Goal: Check status: Check status

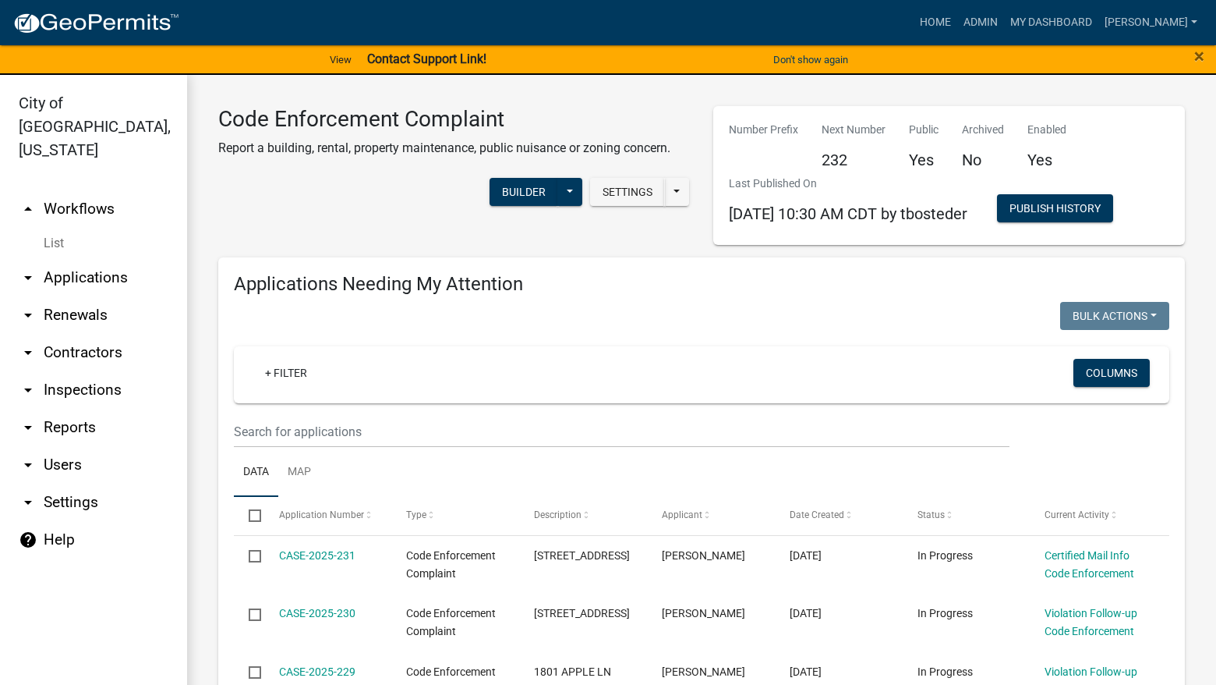
select select "3: 100"
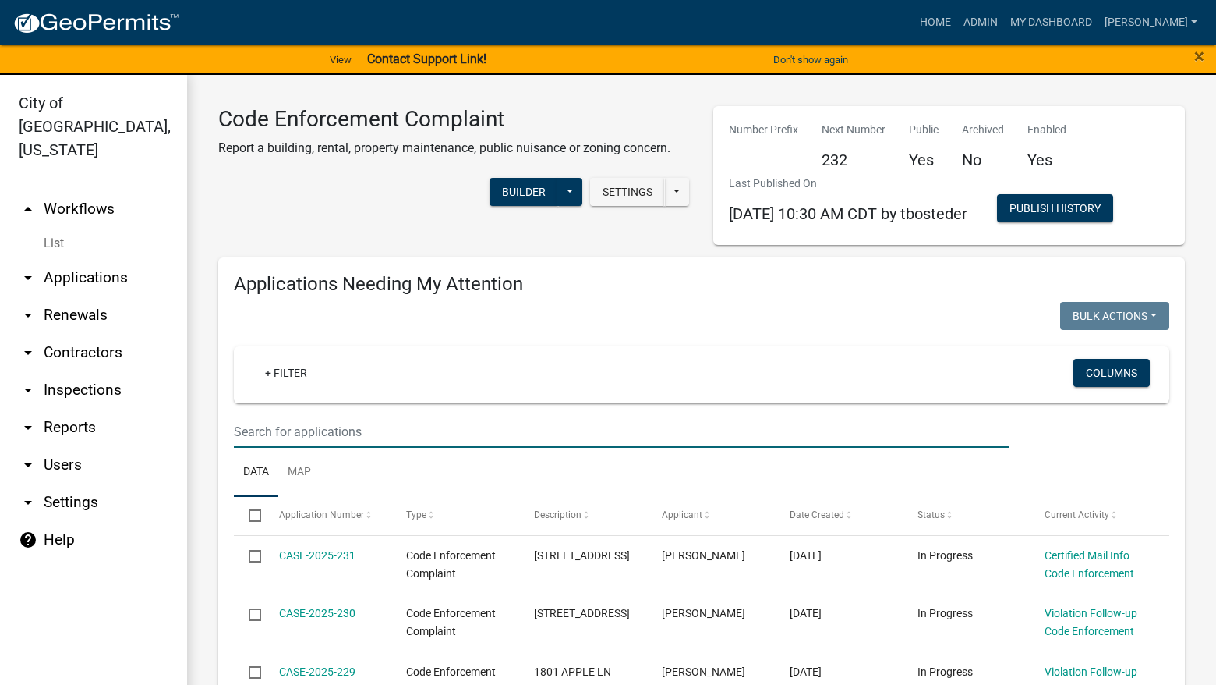
click at [617, 427] on input "text" at bounding box center [622, 432] width 776 height 32
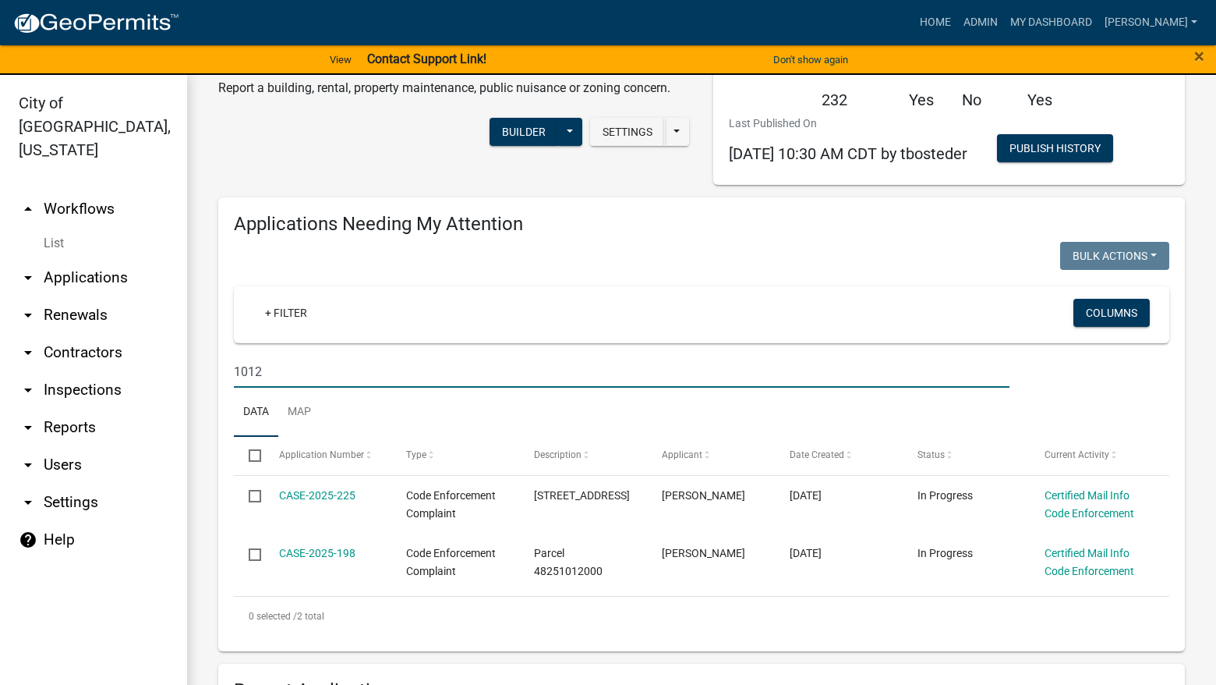
scroll to position [390, 0]
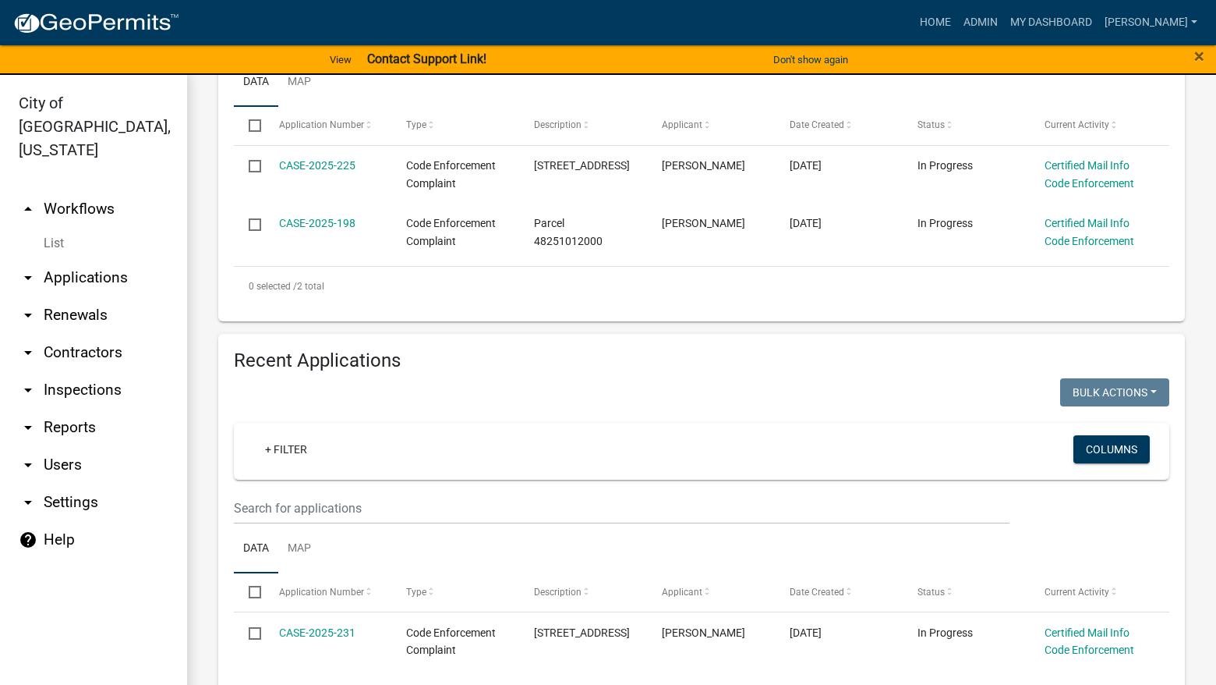
type input "1012"
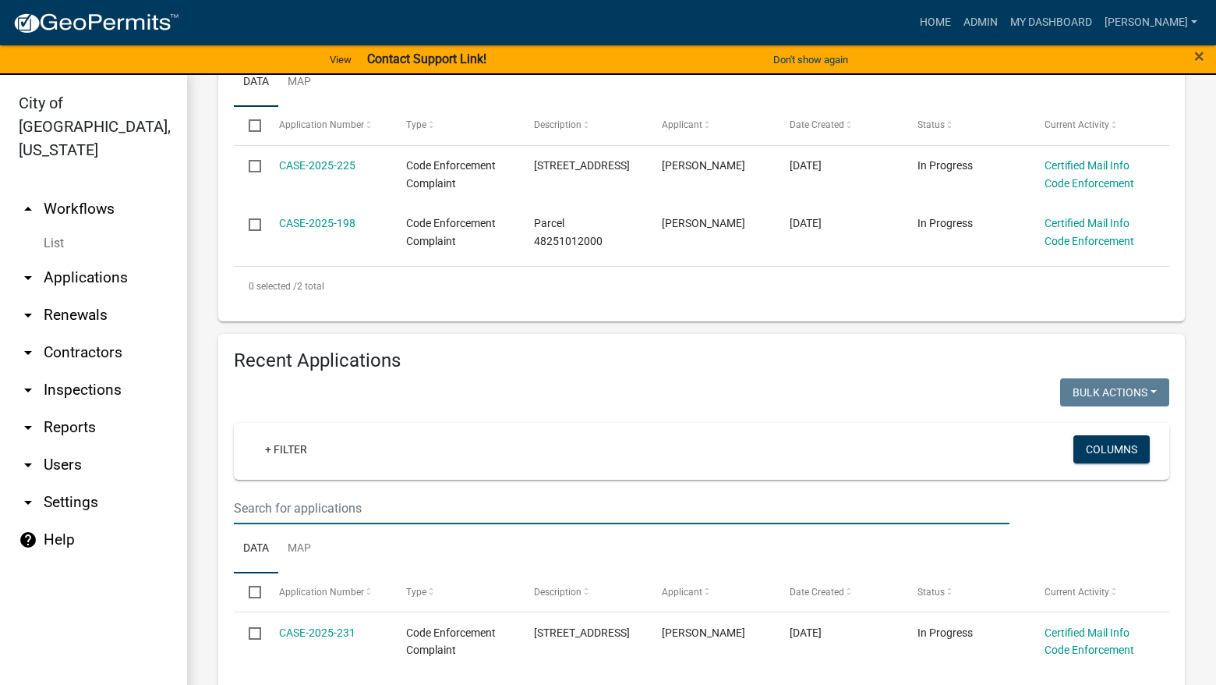
click at [706, 516] on input "text" at bounding box center [622, 508] width 776 height 32
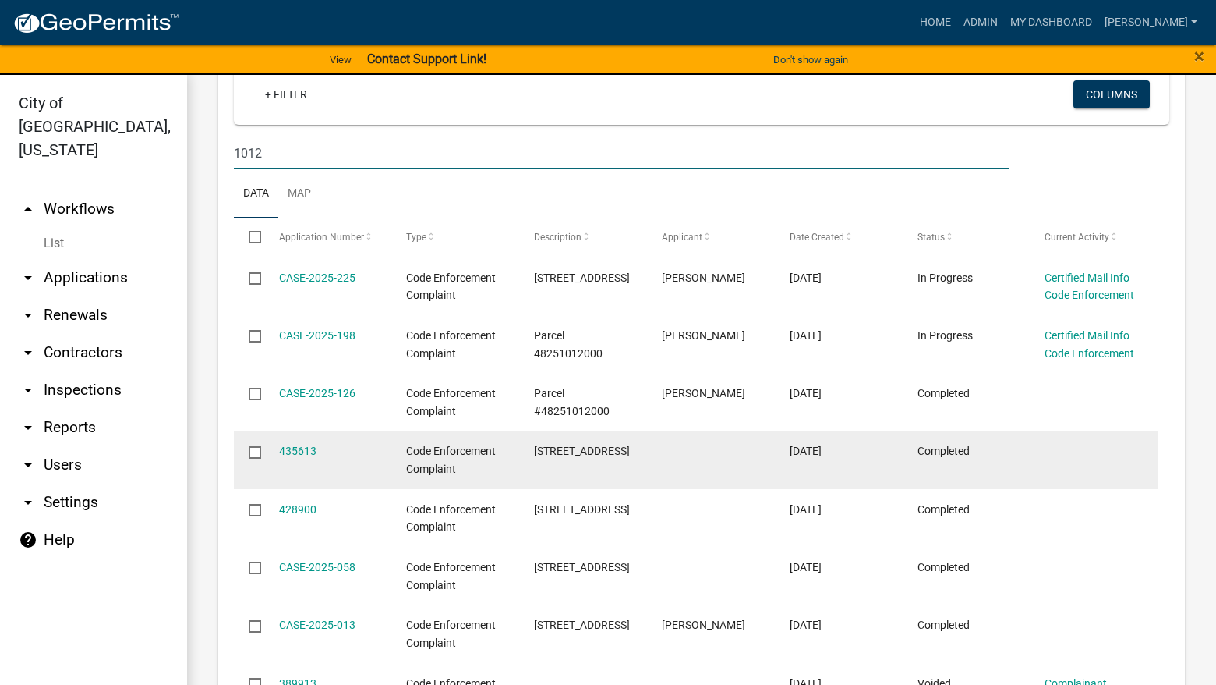
scroll to position [780, 0]
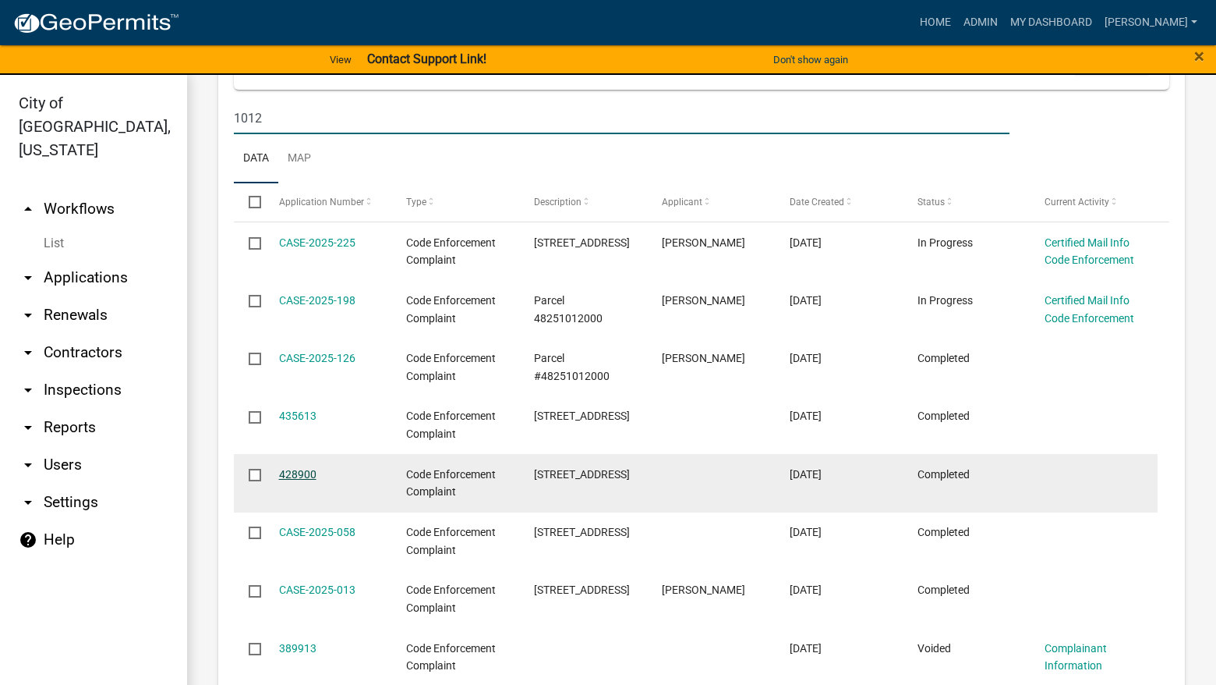
type input "1012"
click at [292, 478] on link "428900" at bounding box center [297, 474] width 37 height 12
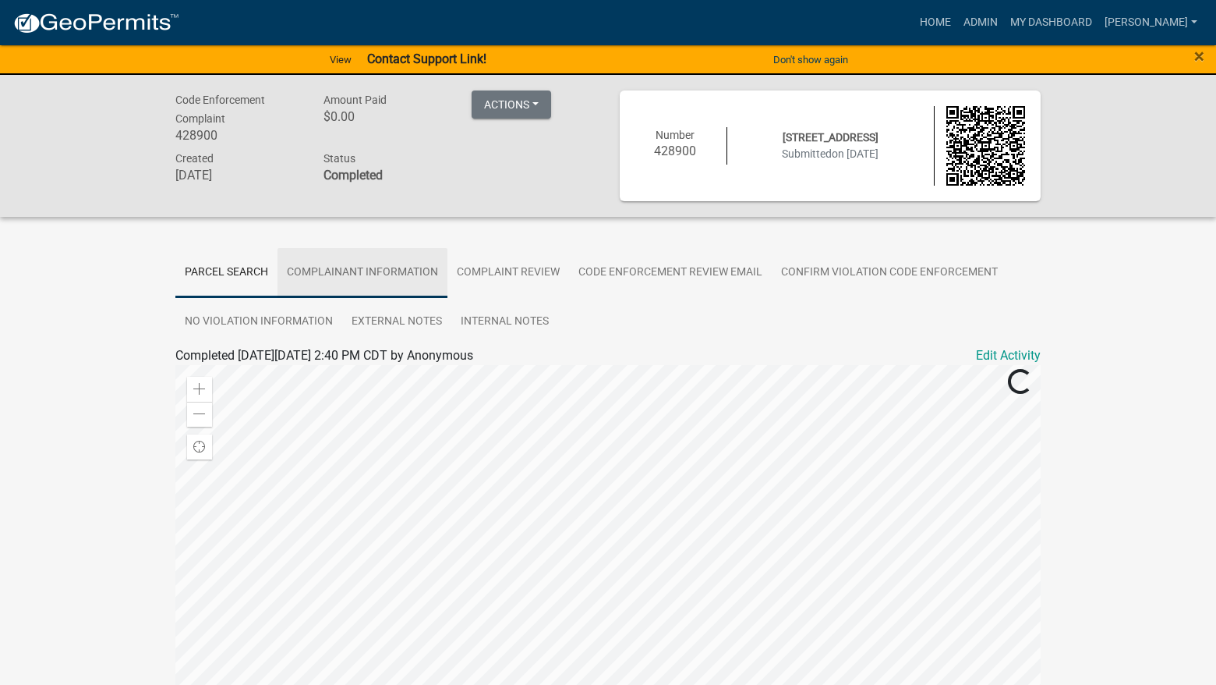
click at [405, 269] on link "Complainant Information" at bounding box center [363, 273] width 170 height 50
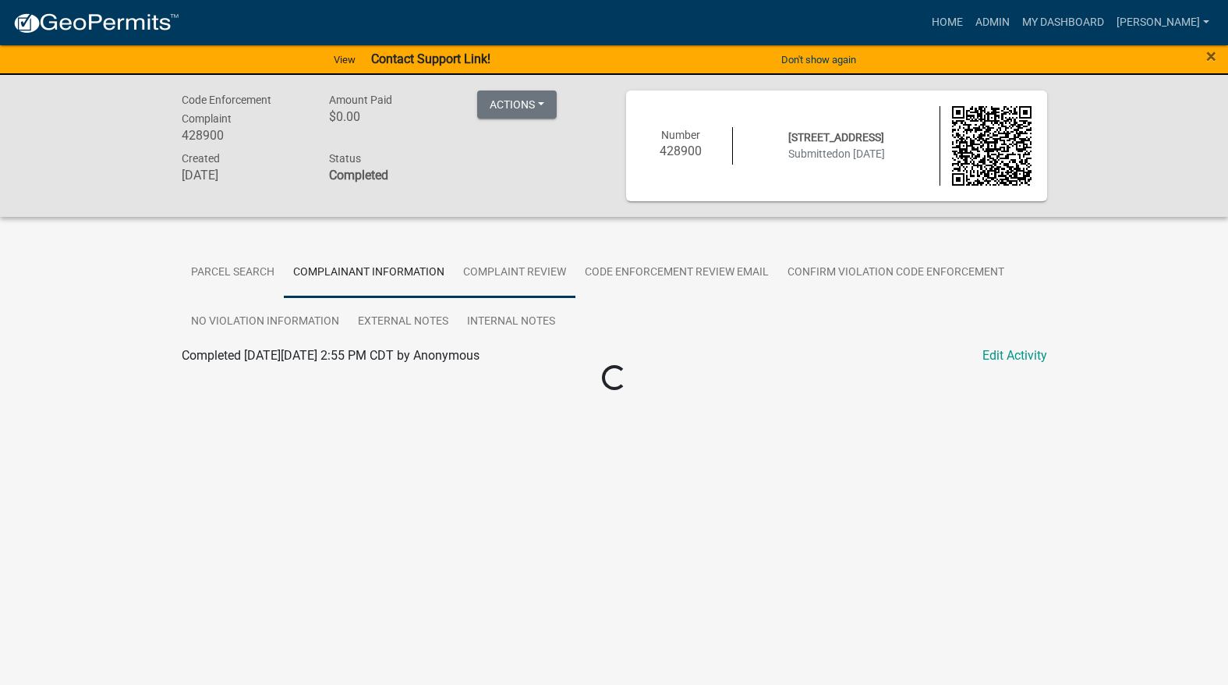
click at [531, 270] on link "Complaint Review" at bounding box center [515, 273] width 122 height 50
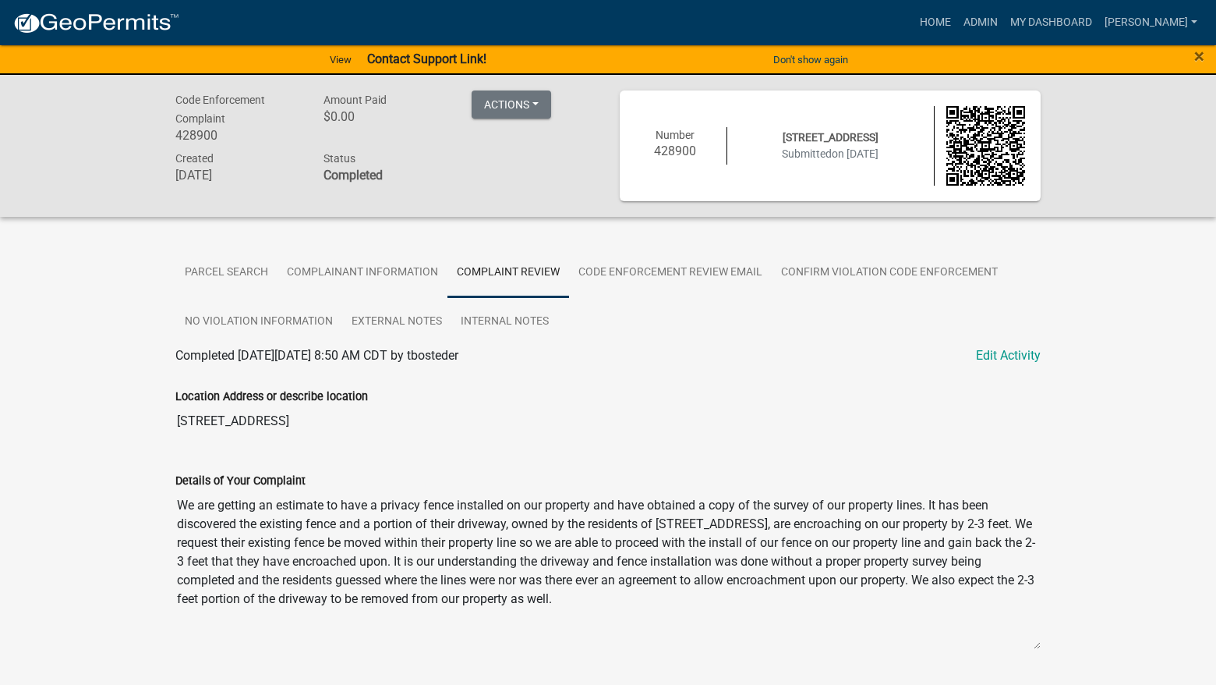
drag, startPoint x: 1039, startPoint y: 592, endPoint x: 1042, endPoint y: 649, distance: 57.0
click at [1048, 647] on div "Details of Your Complaint We are getting an estimate to have a privacy fence in…" at bounding box center [608, 555] width 889 height 213
click at [690, 271] on link "Code Enforcement Review Email" at bounding box center [670, 273] width 203 height 50
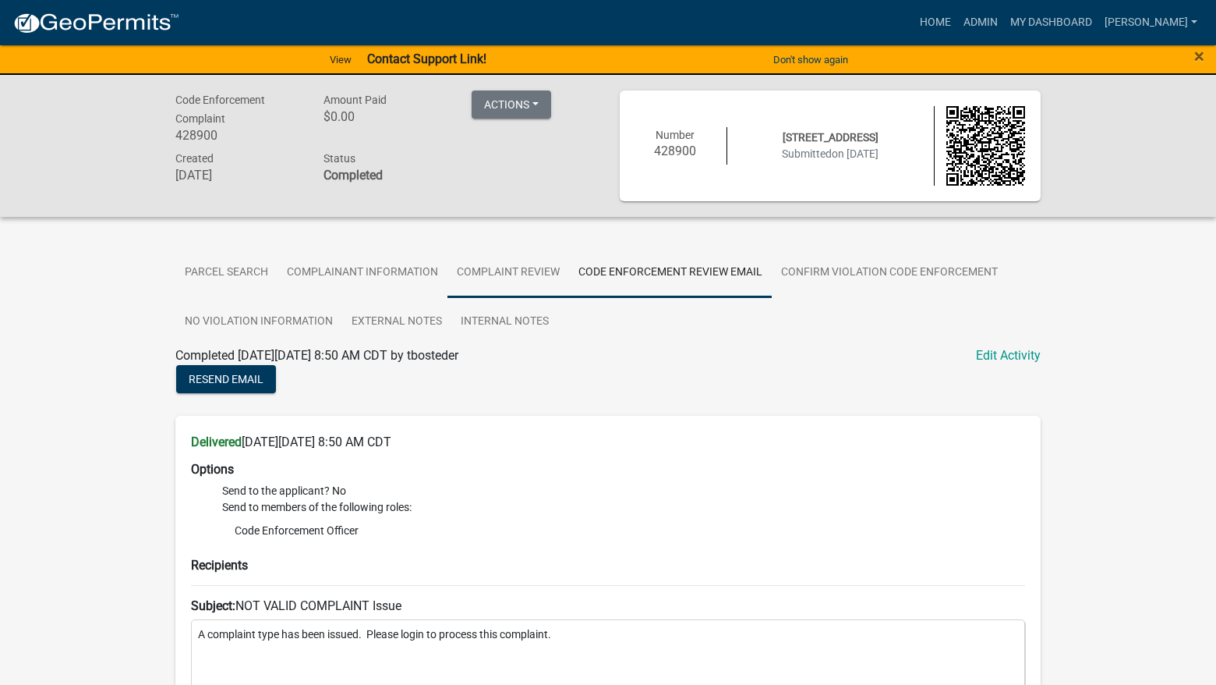
click at [526, 269] on link "Complaint Review" at bounding box center [509, 273] width 122 height 50
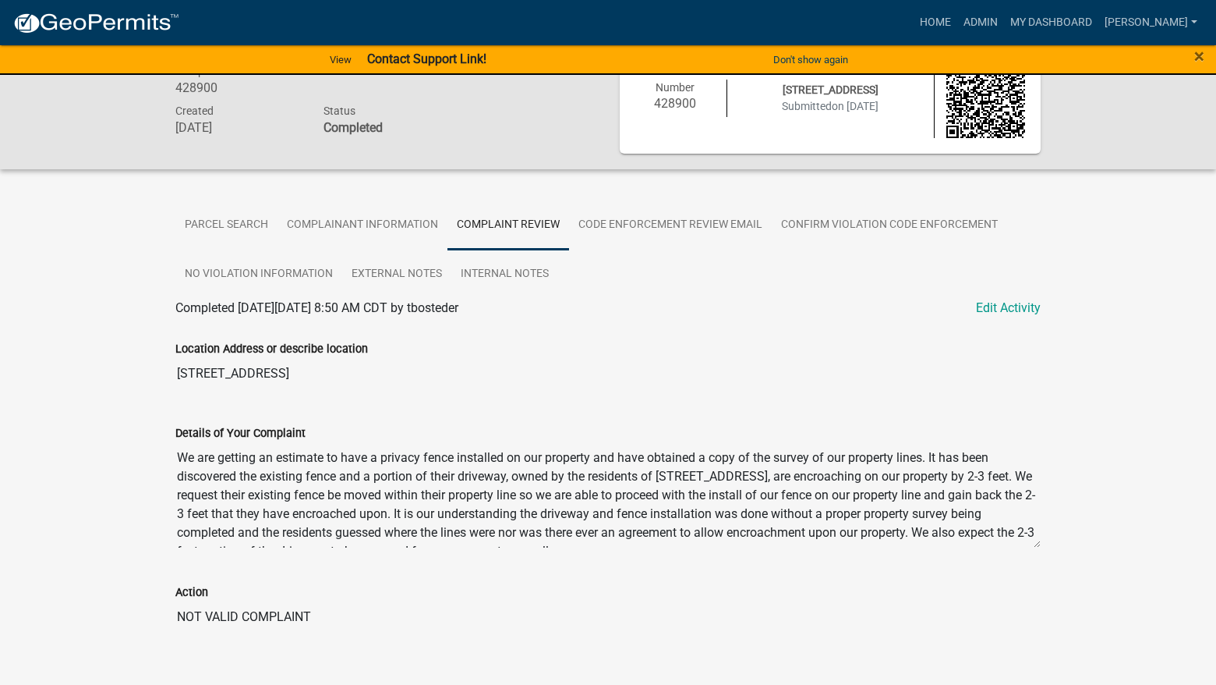
scroll to position [73, 0]
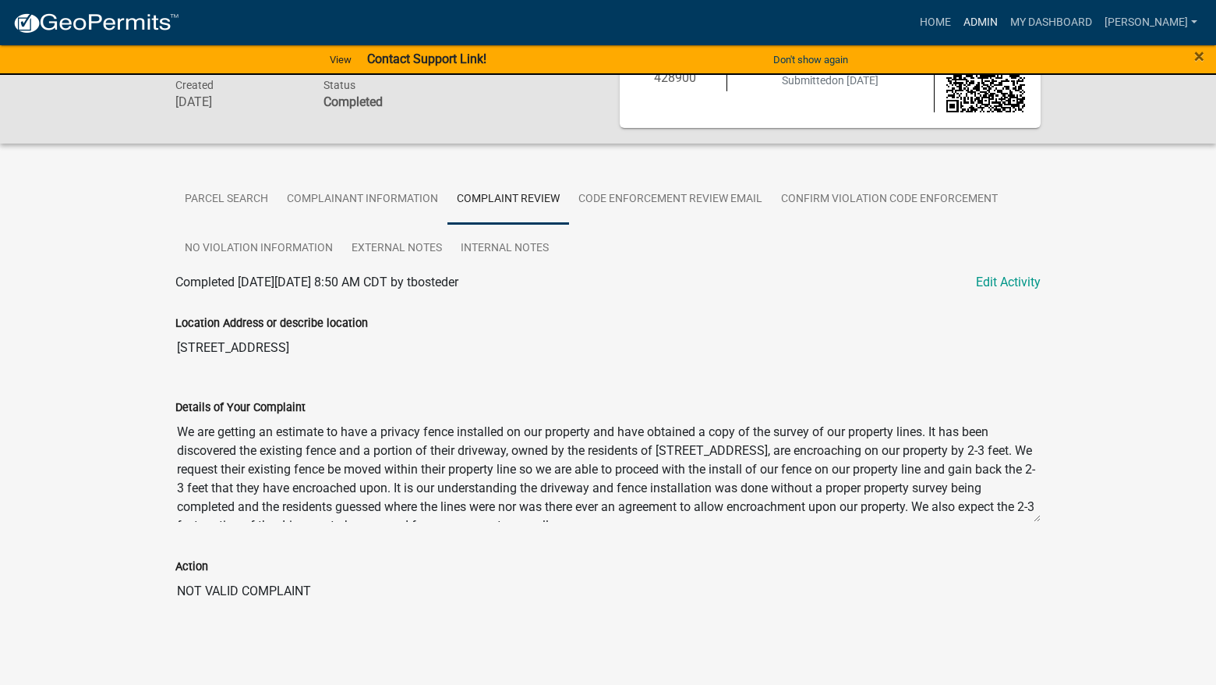
click at [1004, 22] on link "Admin" at bounding box center [980, 23] width 47 height 30
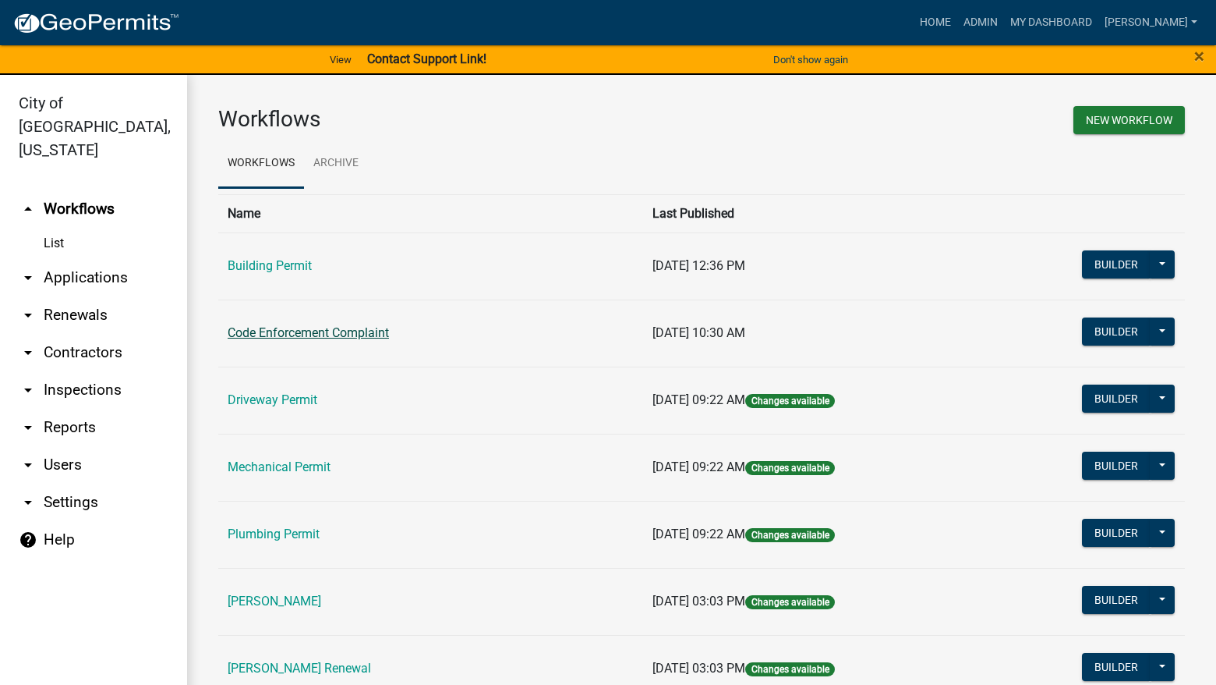
click at [356, 334] on link "Code Enforcement Complaint" at bounding box center [308, 332] width 161 height 15
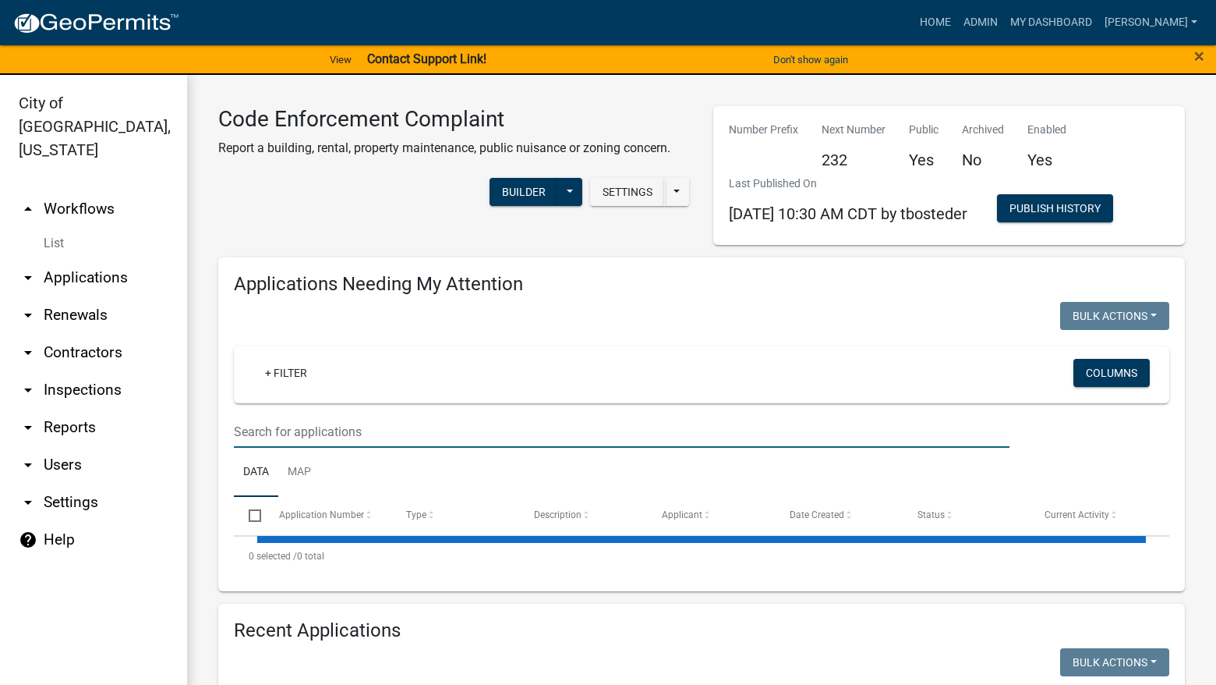
click at [359, 428] on input "text" at bounding box center [622, 432] width 776 height 32
select select "3: 100"
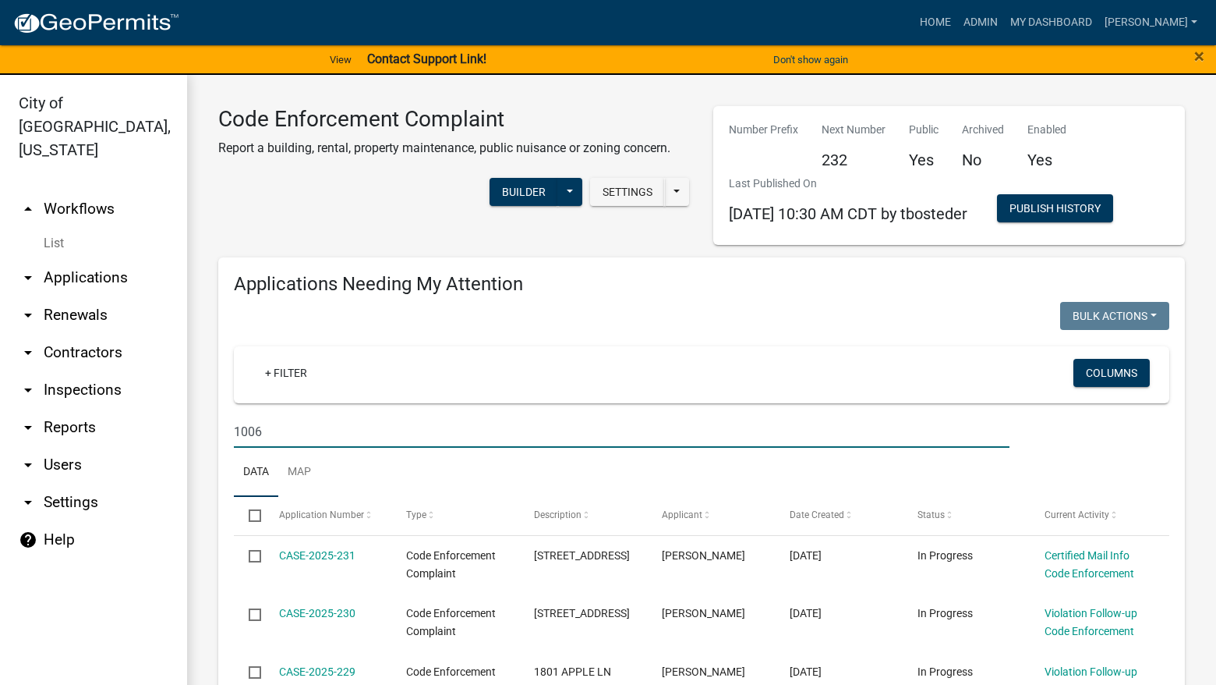
type input "1006"
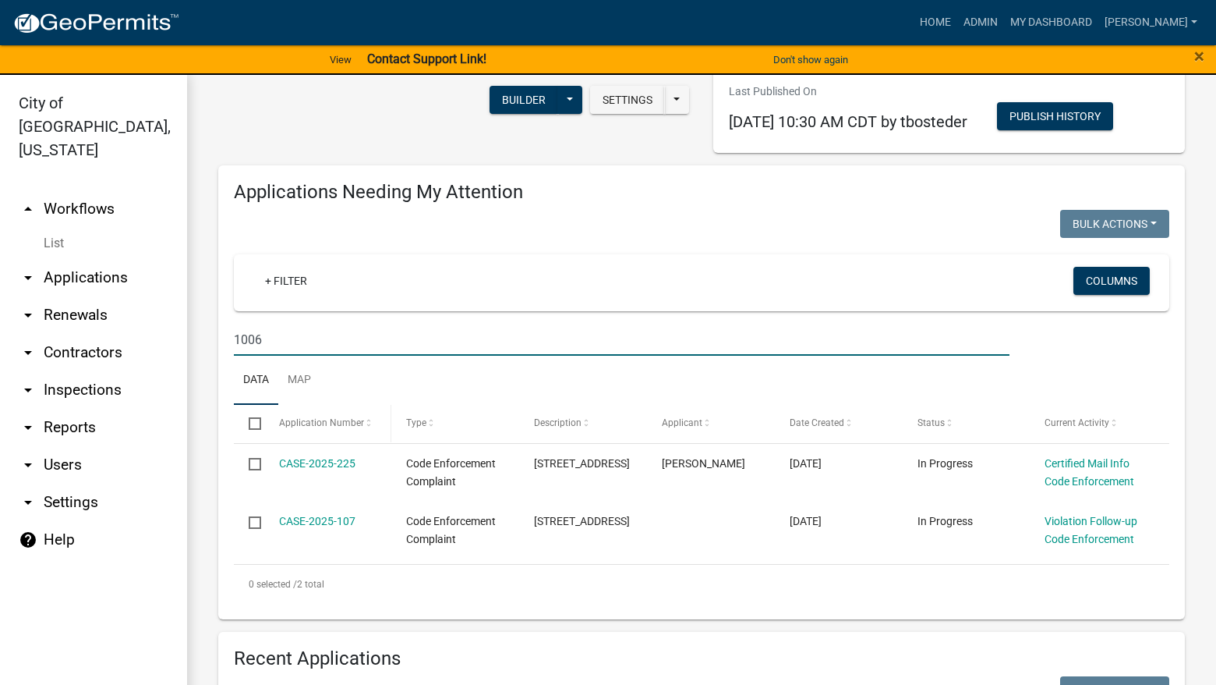
scroll to position [312, 0]
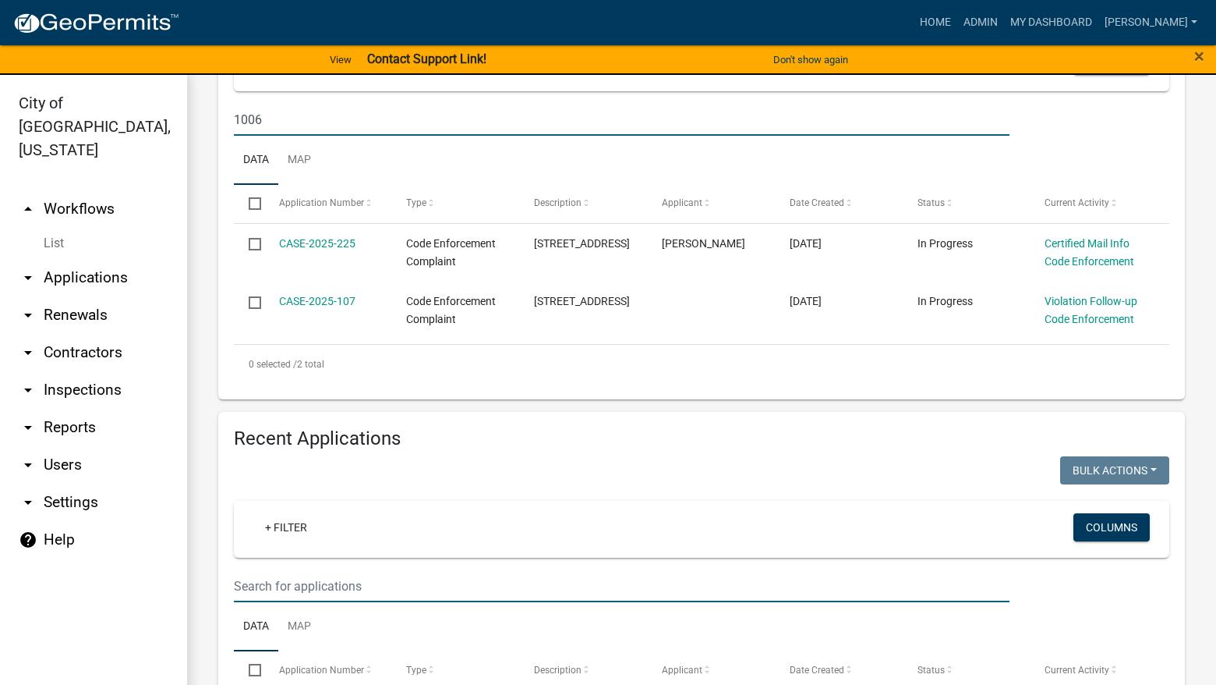
click at [409, 579] on input "text" at bounding box center [622, 586] width 776 height 32
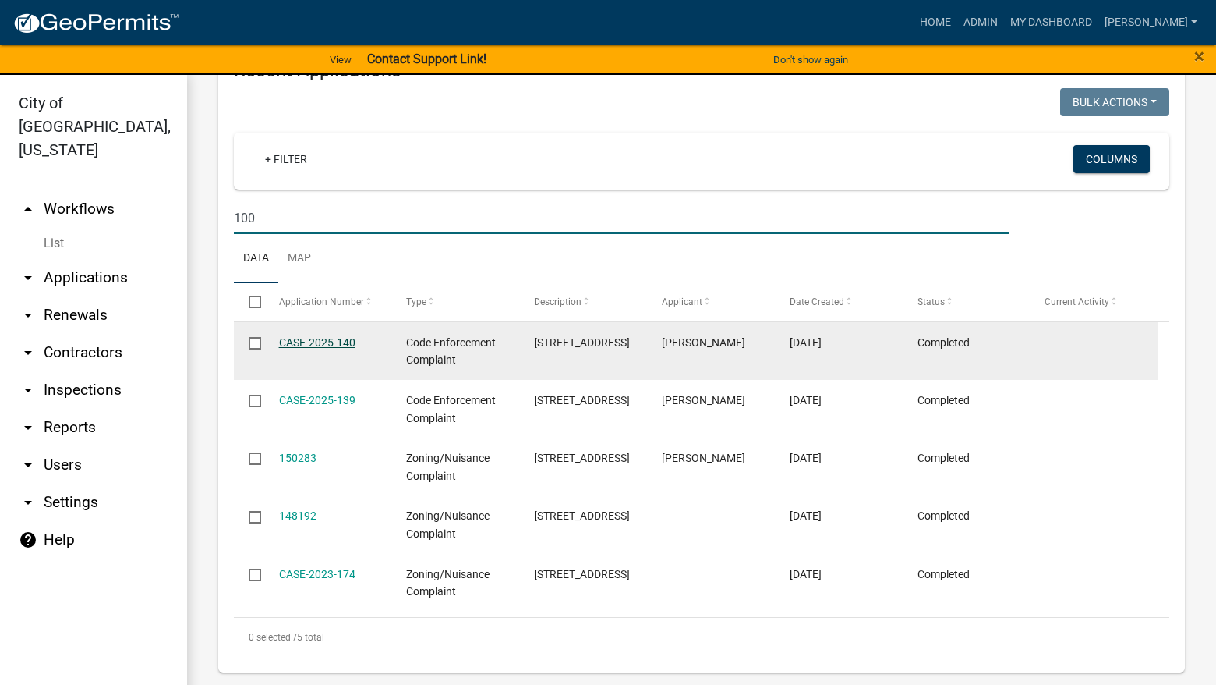
scroll to position [680, 0]
type input "1006"
select select "3: 100"
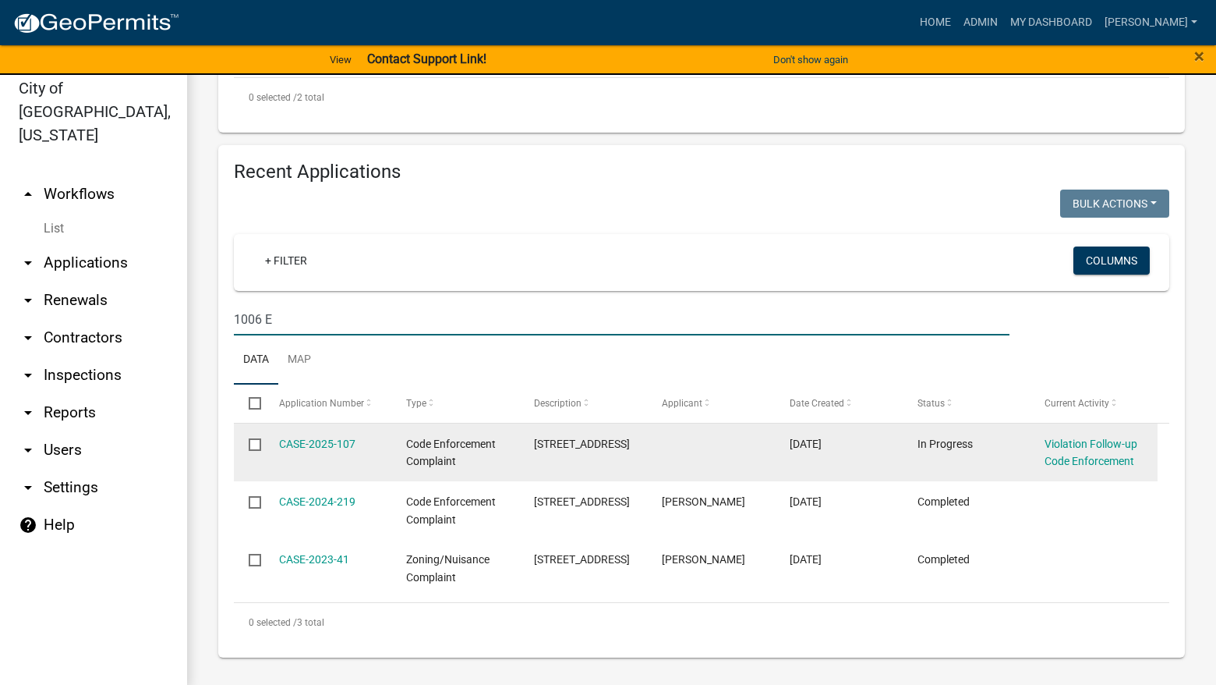
scroll to position [19, 0]
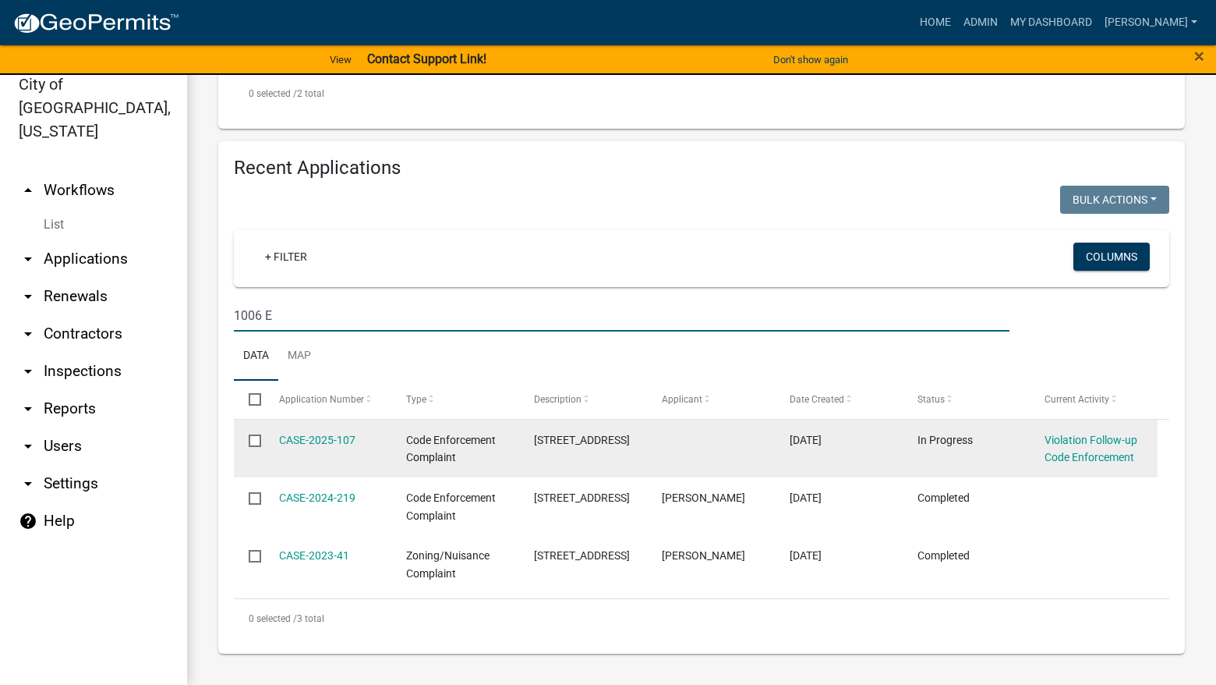
type input "1006 E"
